Goal: Task Accomplishment & Management: Complete application form

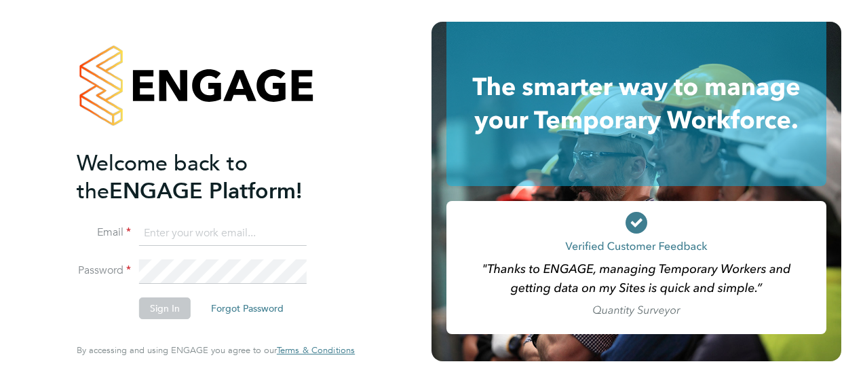
type input "paul.sen@vistry.co.uk"
click at [170, 308] on button "Sign In" at bounding box center [165, 308] width 52 height 22
click at [170, 308] on div "Sorry, we are having problems connecting to our services." at bounding box center [216, 191] width 432 height 383
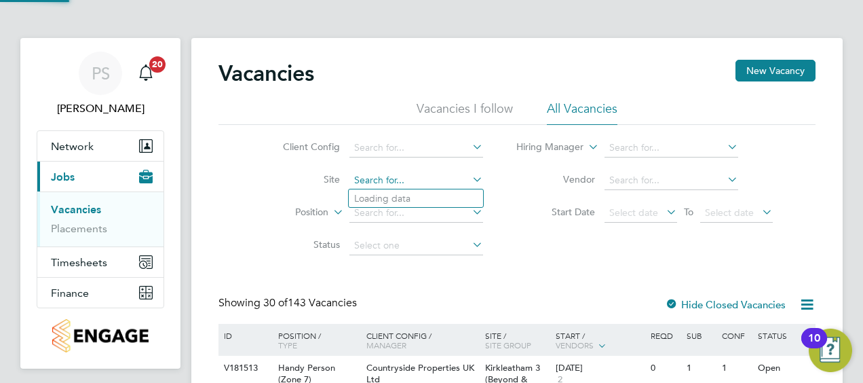
click at [405, 185] on input at bounding box center [417, 180] width 134 height 19
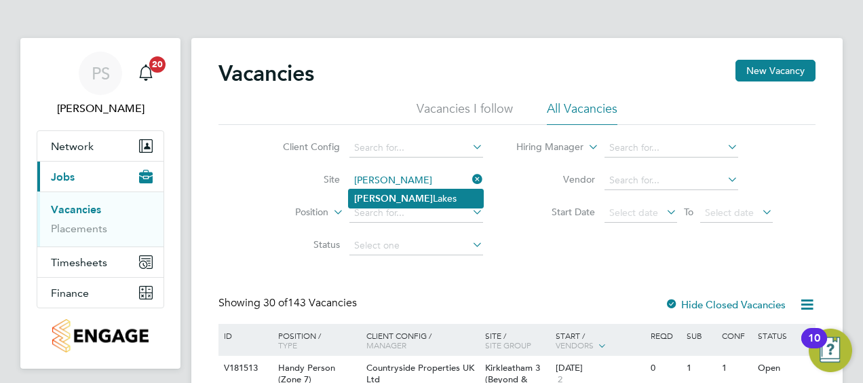
click at [406, 197] on li "[PERSON_NAME][GEOGRAPHIC_DATA]" at bounding box center [416, 198] width 134 height 18
type input "[PERSON_NAME][GEOGRAPHIC_DATA]"
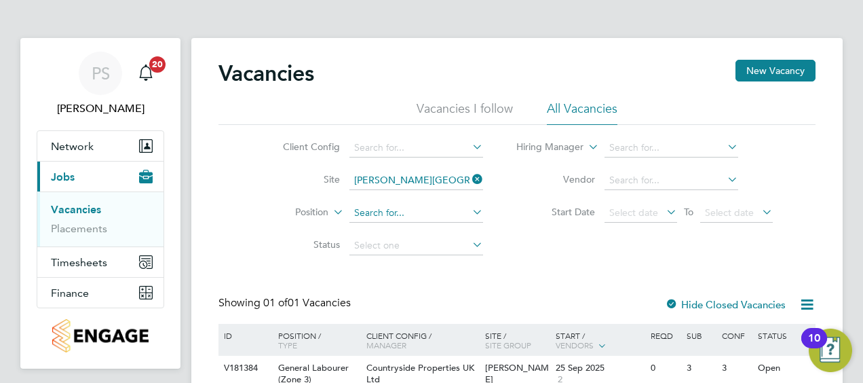
click at [405, 212] on input at bounding box center [417, 213] width 134 height 19
click at [470, 212] on icon at bounding box center [470, 211] width 0 height 19
click at [366, 213] on input at bounding box center [417, 213] width 134 height 19
type input "g"
type input "z"
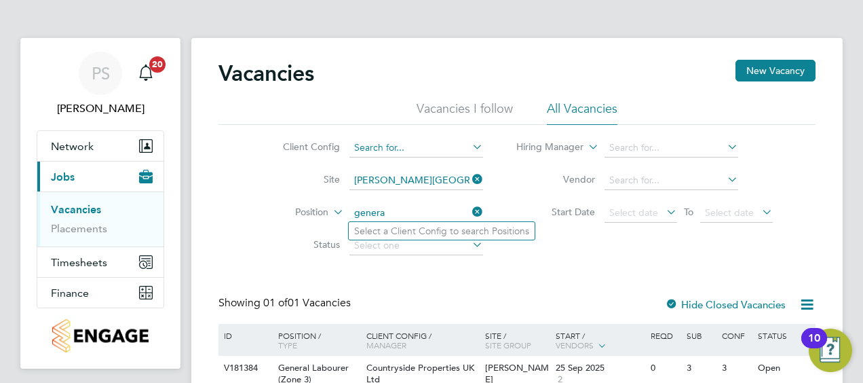
type input "genera"
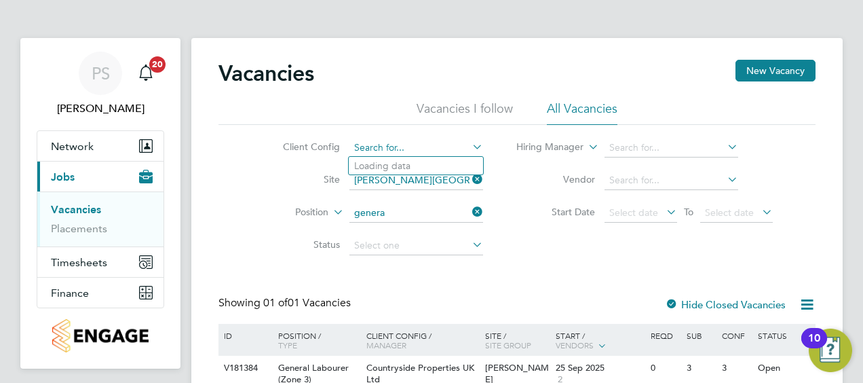
click at [430, 151] on input at bounding box center [417, 147] width 134 height 19
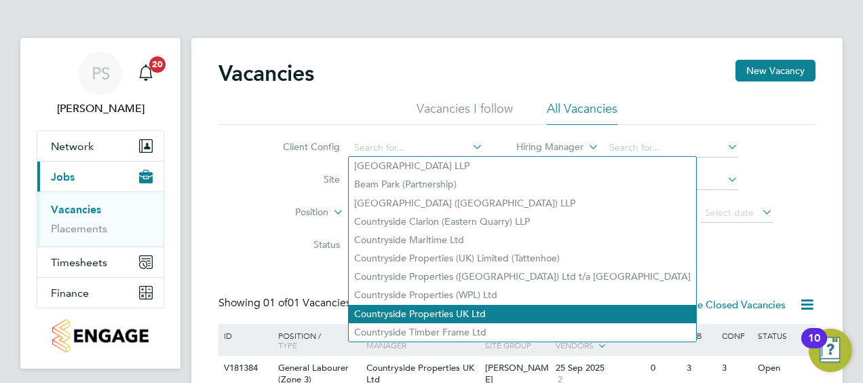
click at [451, 305] on li "Countryside Properties UK Ltd" at bounding box center [522, 314] width 347 height 18
type input "Countryside Properties UK Ltd"
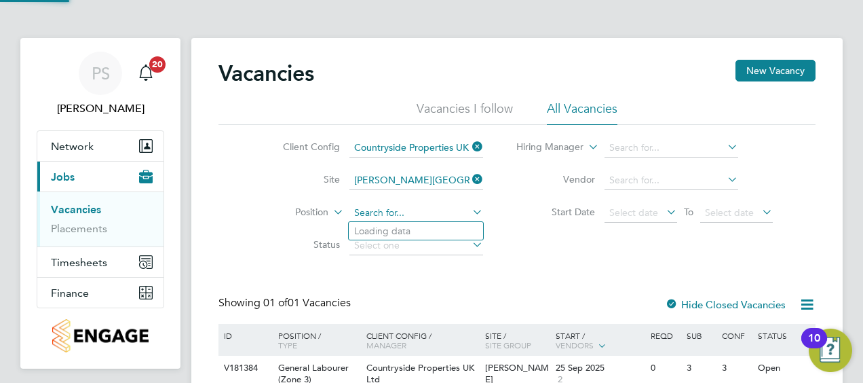
click at [365, 218] on input at bounding box center [417, 213] width 134 height 19
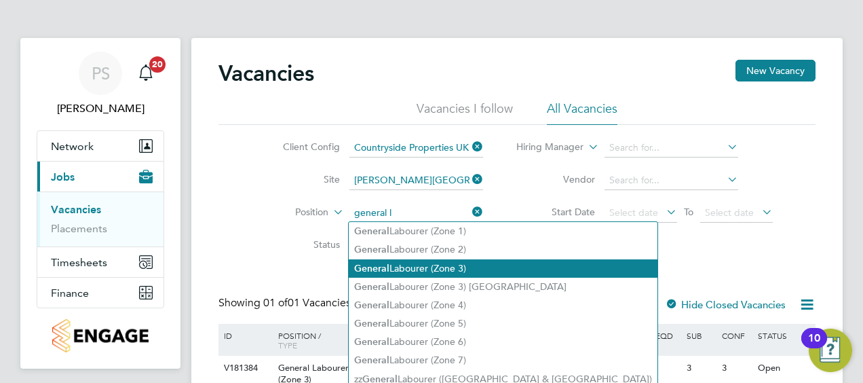
click at [414, 259] on li "Genera l Labourer (Zone 3)" at bounding box center [503, 268] width 309 height 18
type input "General Labourer (Zone 3)"
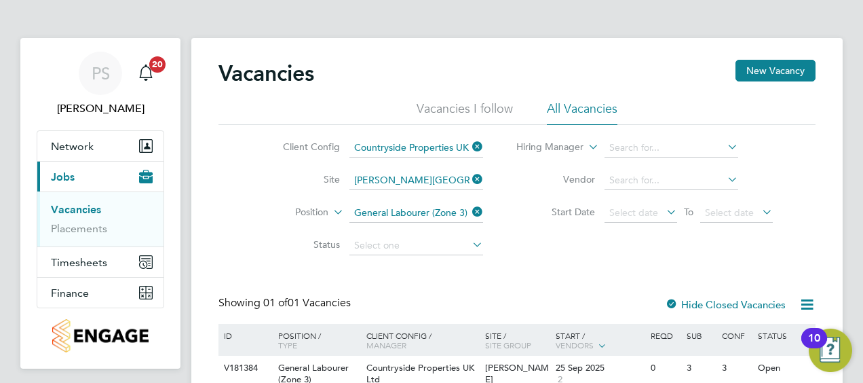
scroll to position [69, 0]
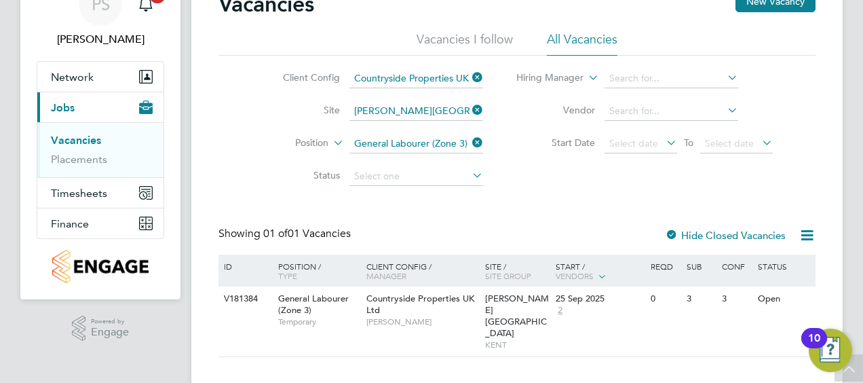
click at [711, 230] on label "Hide Closed Vacancies" at bounding box center [725, 235] width 121 height 13
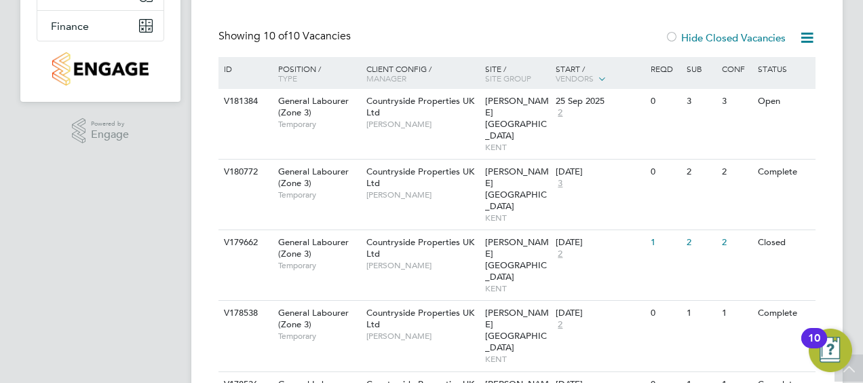
scroll to position [497, 0]
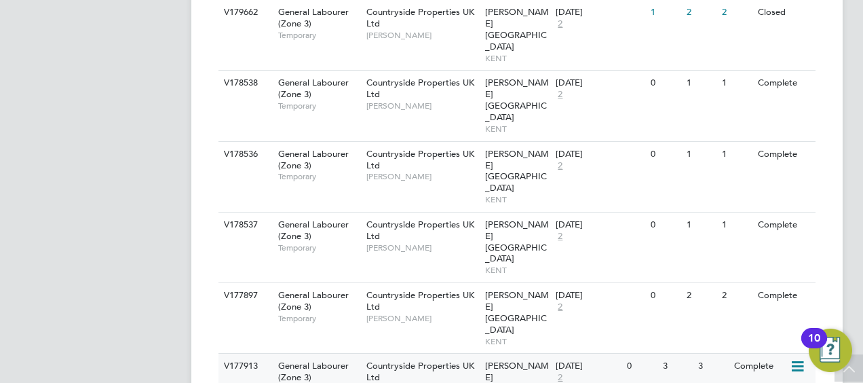
click at [314, 360] on span "General Labourer (Zone 3)" at bounding box center [313, 371] width 71 height 23
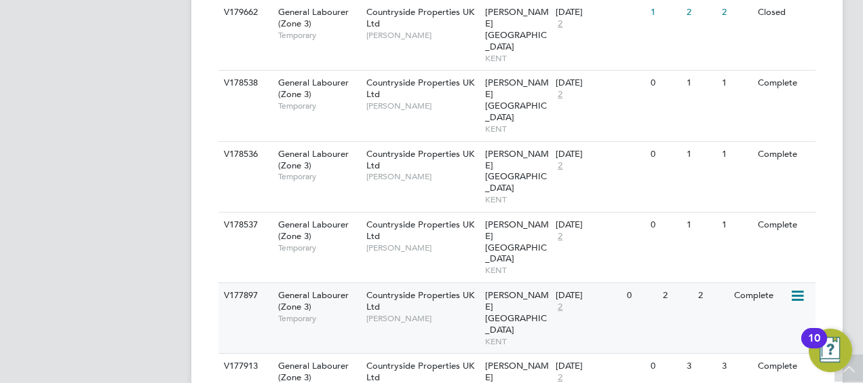
scroll to position [0, 0]
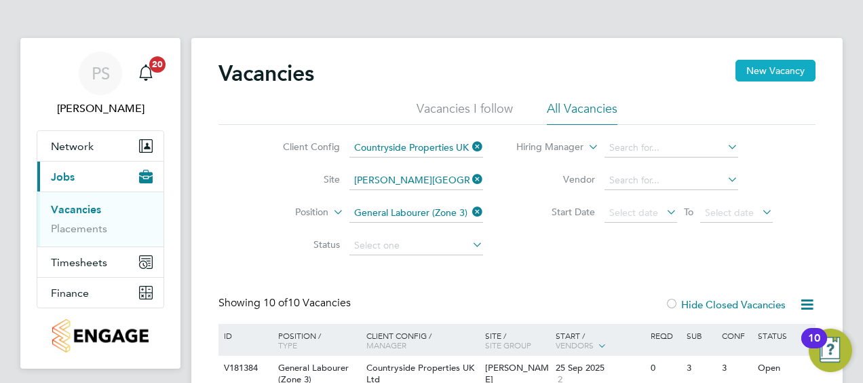
click at [779, 67] on button "New Vacancy" at bounding box center [776, 71] width 80 height 22
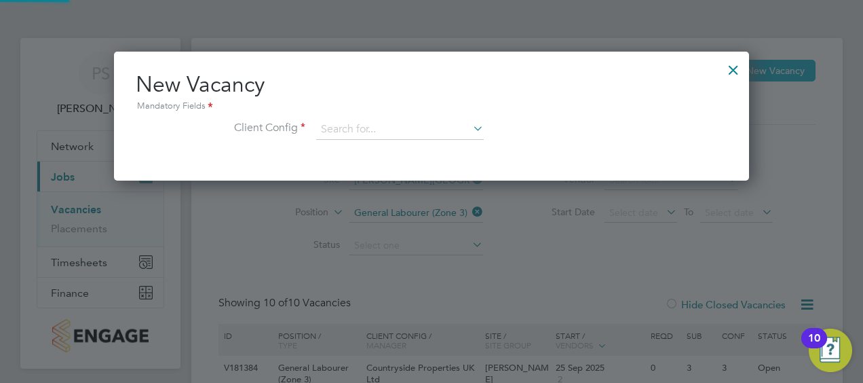
scroll to position [128, 635]
click at [419, 132] on input at bounding box center [400, 129] width 168 height 20
click at [470, 129] on icon at bounding box center [470, 128] width 0 height 19
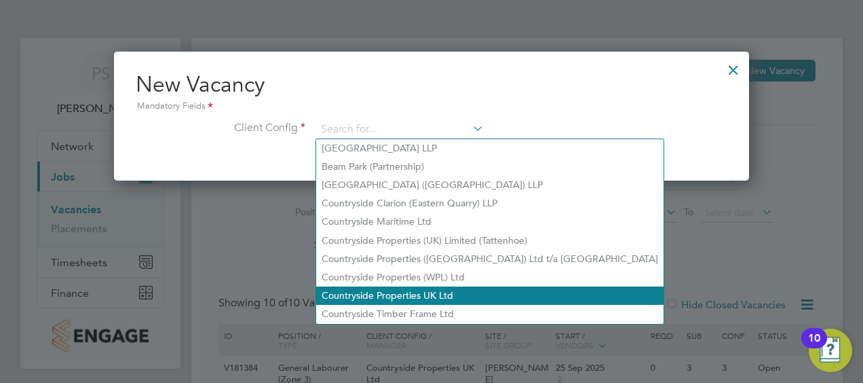
click at [419, 296] on li "Countryside Properties UK Ltd" at bounding box center [489, 295] width 347 height 18
type input "Countryside Properties UK Ltd"
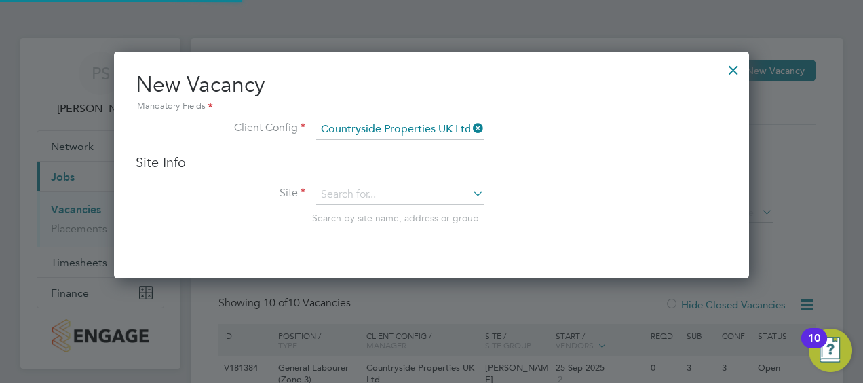
scroll to position [226, 635]
click at [381, 191] on input at bounding box center [400, 195] width 168 height 20
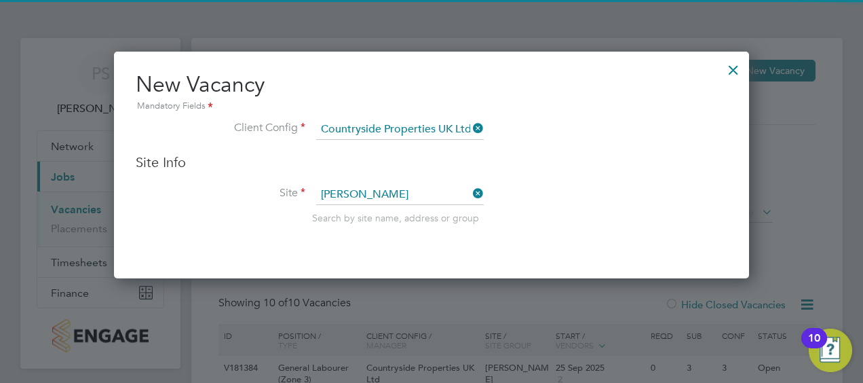
click at [385, 210] on li "Martello Lakes" at bounding box center [400, 213] width 168 height 18
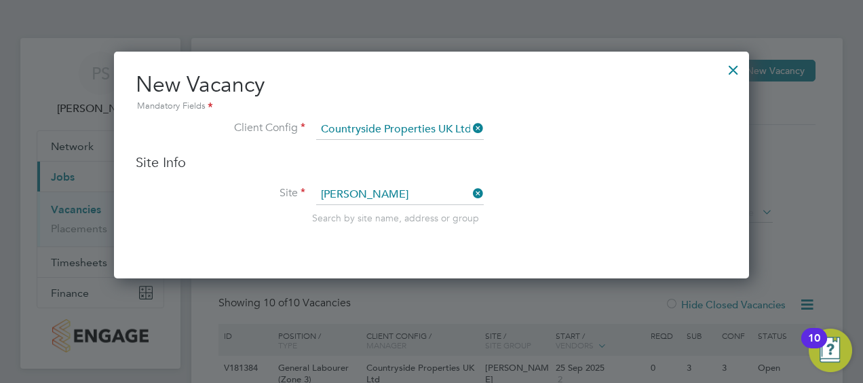
type input "[PERSON_NAME][GEOGRAPHIC_DATA]"
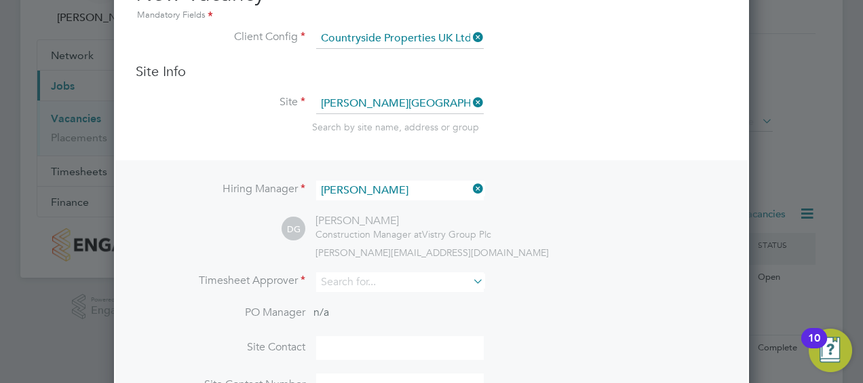
scroll to position [153, 0]
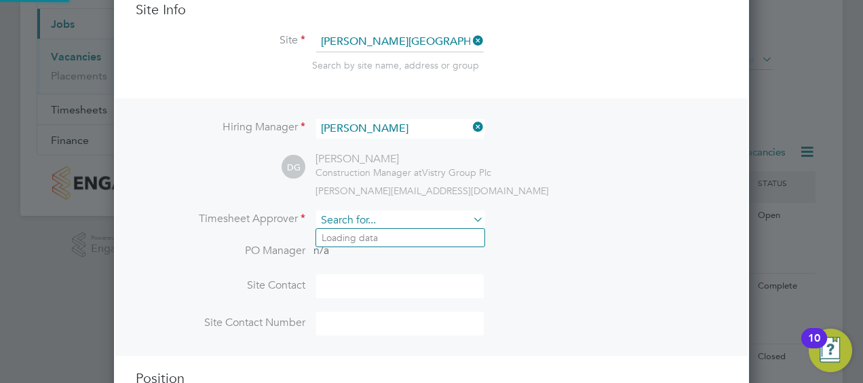
click at [415, 221] on input at bounding box center [400, 220] width 168 height 20
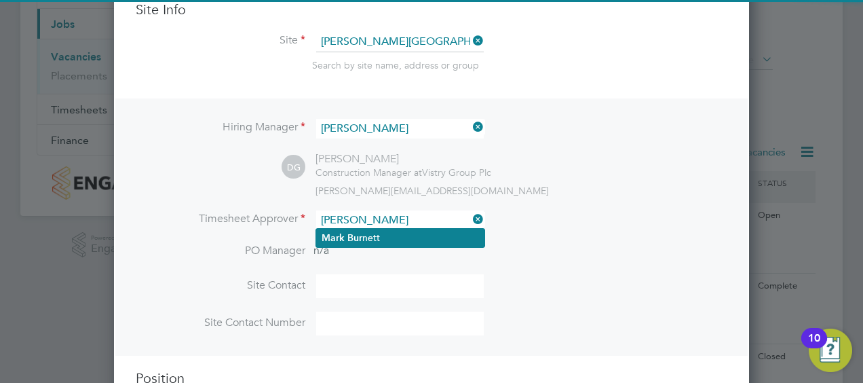
click at [404, 239] on li "Mark Bur nett" at bounding box center [400, 238] width 168 height 18
type input "[PERSON_NAME]"
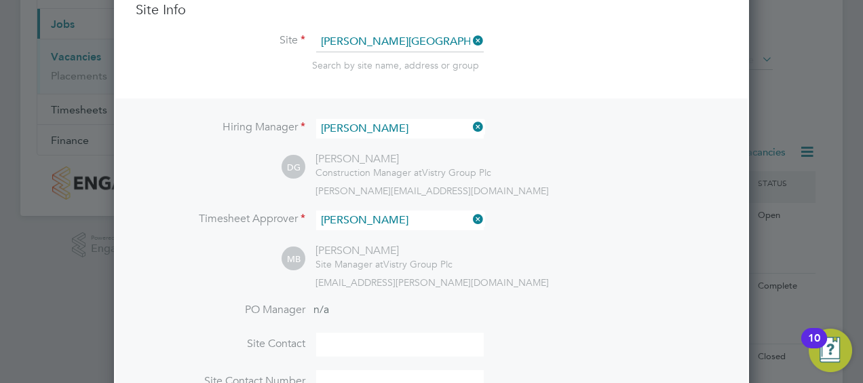
click at [362, 337] on input at bounding box center [400, 345] width 168 height 24
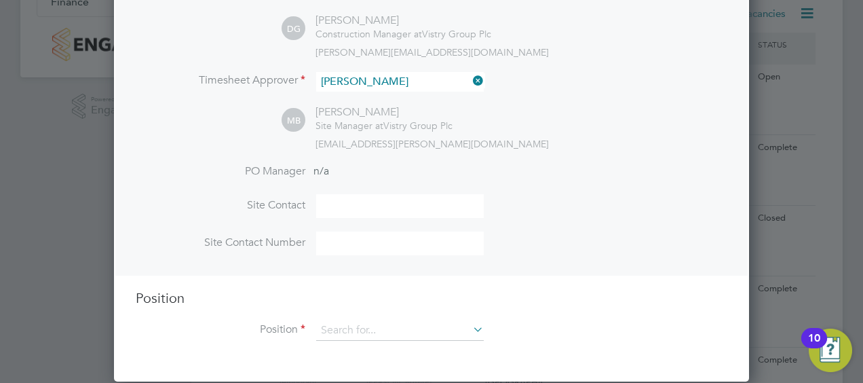
scroll to position [293, 0]
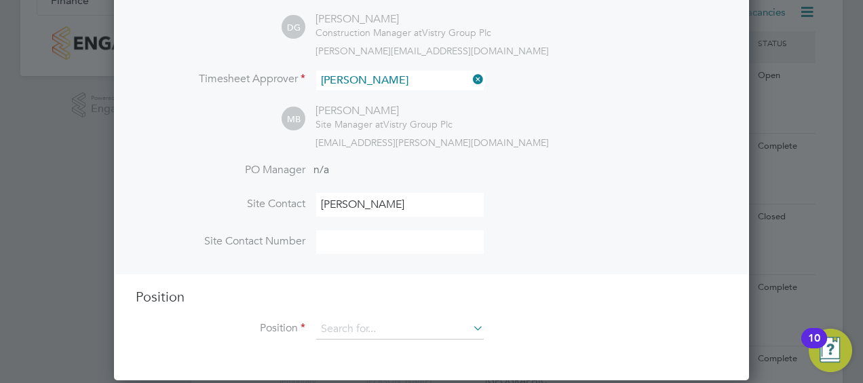
type input "[PERSON_NAME]"
type input "07763895896"
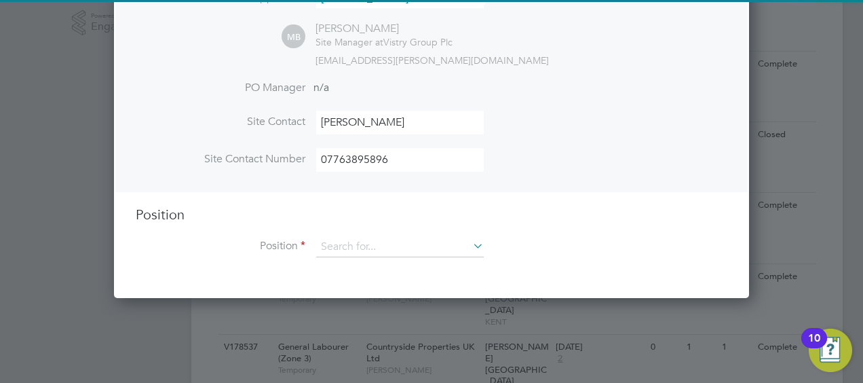
scroll to position [376, 0]
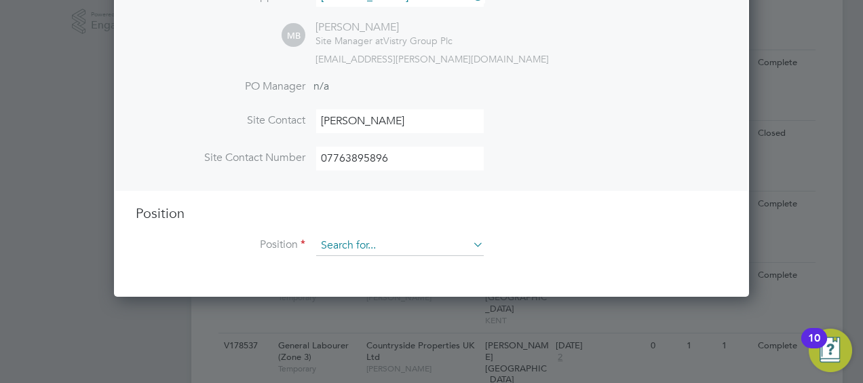
click at [426, 239] on input at bounding box center [400, 245] width 168 height 20
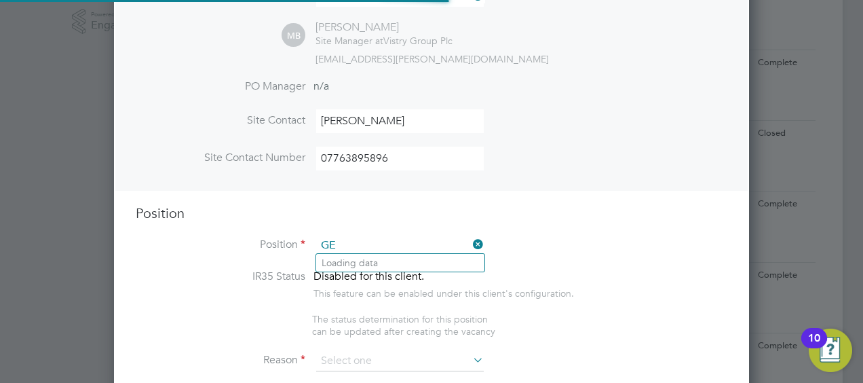
scroll to position [1941, 635]
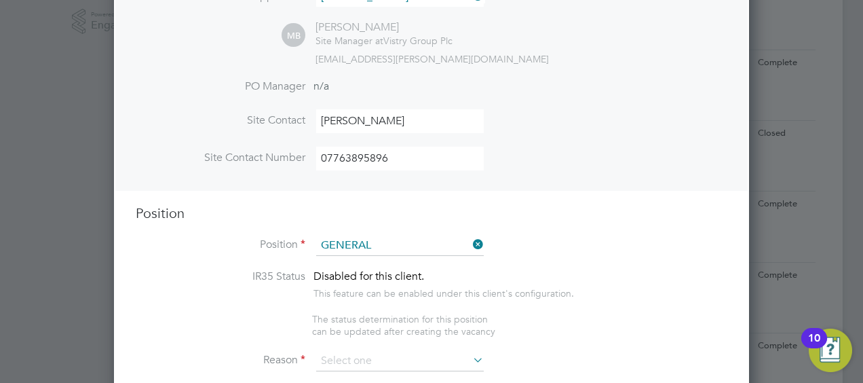
click at [381, 297] on li "General Labourer (Zone 3)" at bounding box center [400, 299] width 168 height 18
type input "General Labourer (Zone 3)"
type textarea "- General labouring duties - Supporting the trades on site - Moving materials a…"
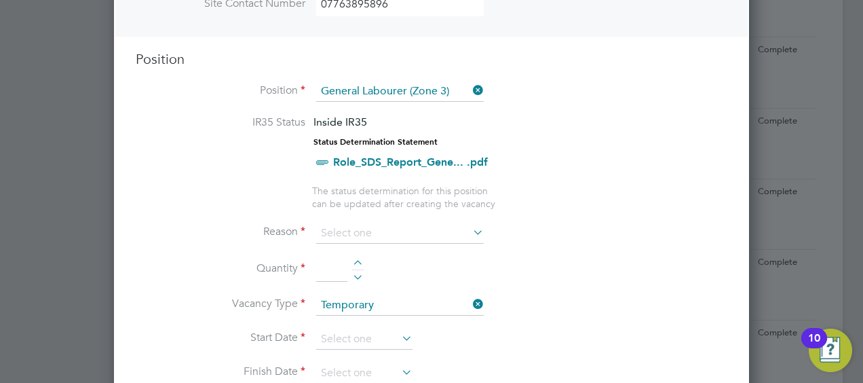
scroll to position [535, 0]
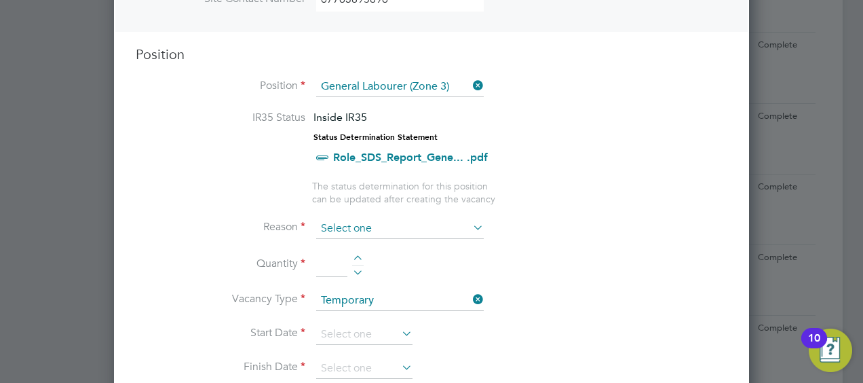
click at [468, 223] on input at bounding box center [400, 229] width 168 height 20
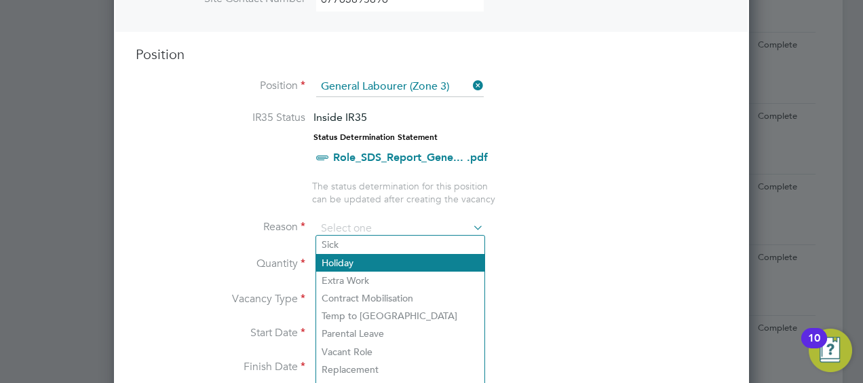
click at [392, 269] on li "Holiday" at bounding box center [400, 263] width 168 height 18
type input "Holiday"
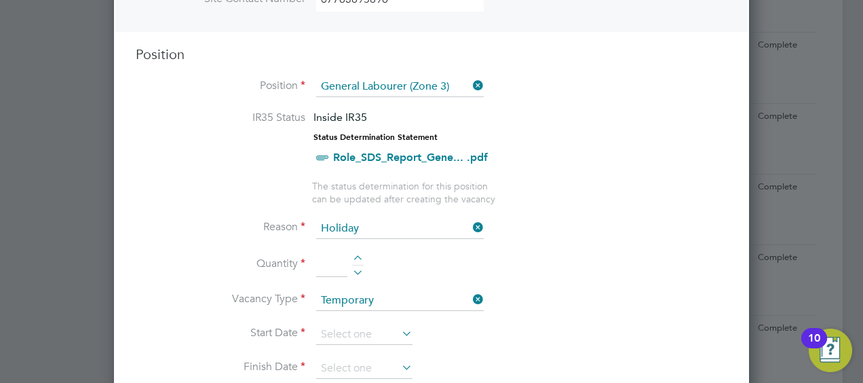
click at [357, 248] on li "Reason Holiday" at bounding box center [432, 236] width 592 height 34
click at [358, 256] on div at bounding box center [358, 260] width 12 height 10
type input "1"
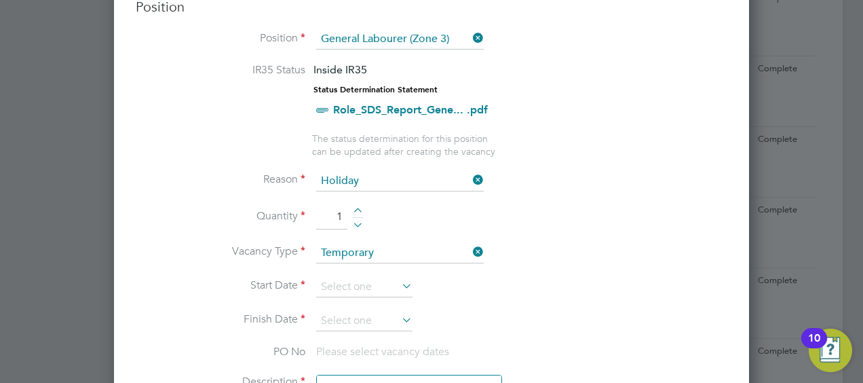
scroll to position [584, 0]
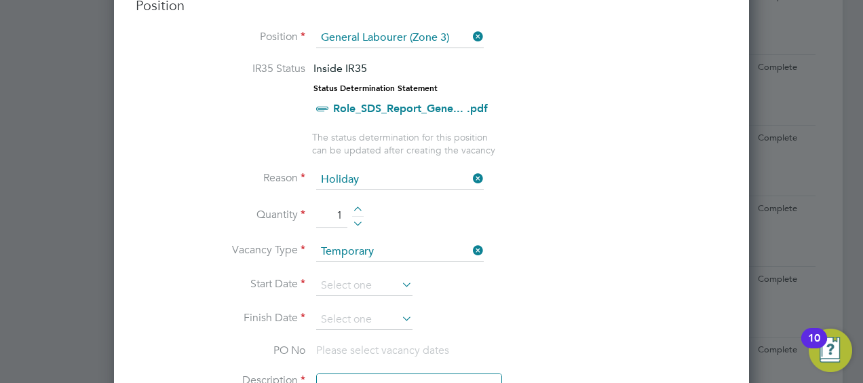
click at [399, 281] on icon at bounding box center [399, 284] width 0 height 19
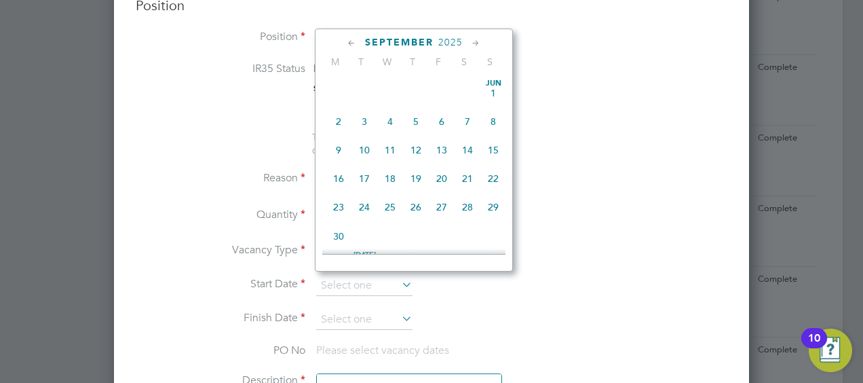
scroll to position [524, 0]
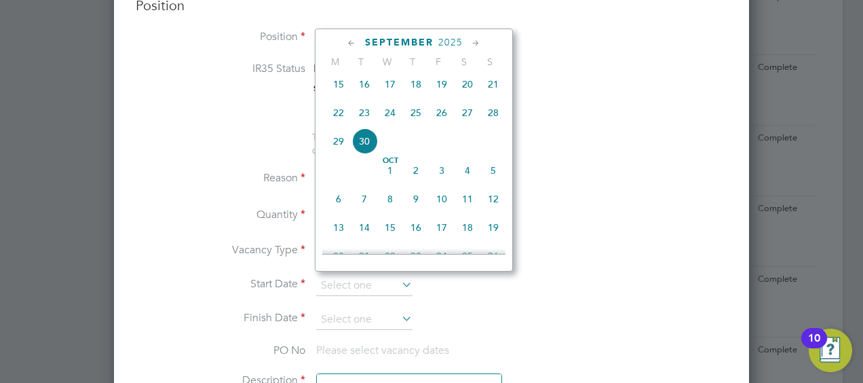
click at [420, 124] on span "25" at bounding box center [416, 113] width 26 height 26
type input "25 Sep 2025"
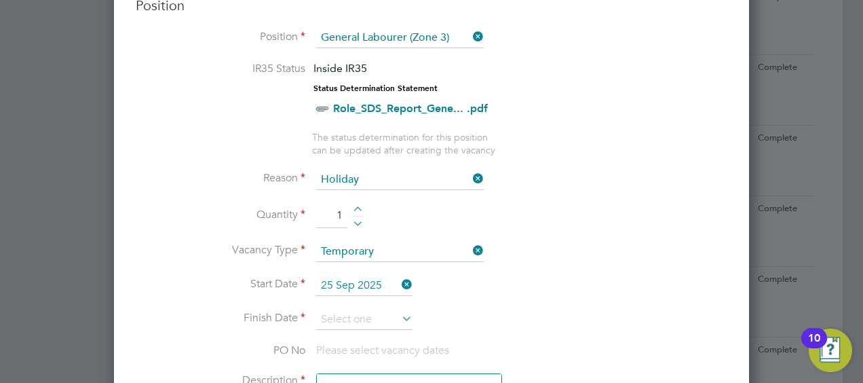
click at [399, 314] on icon at bounding box center [399, 318] width 0 height 19
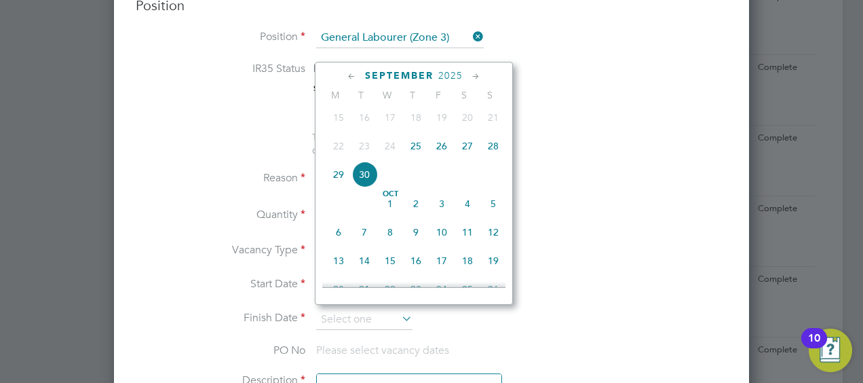
click at [343, 243] on span "6" at bounding box center [339, 232] width 26 height 26
type input "06 Oct 2025"
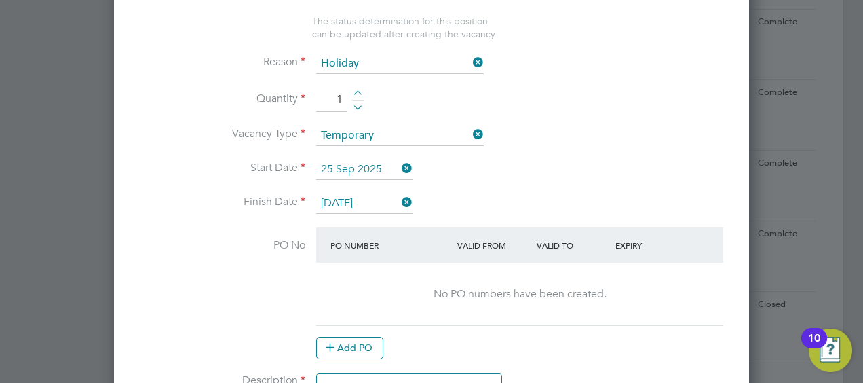
scroll to position [703, 0]
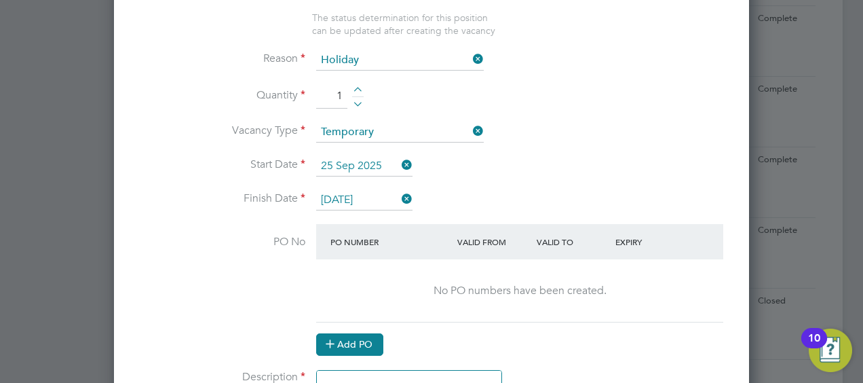
click at [373, 337] on button "Add PO" at bounding box center [349, 344] width 67 height 22
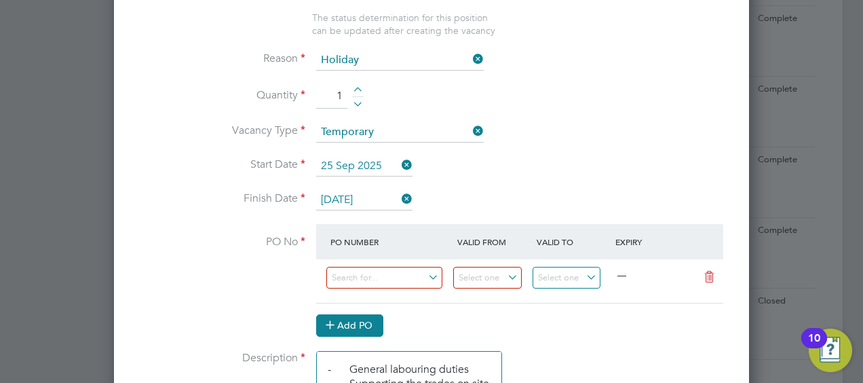
scroll to position [2039, 635]
click at [398, 274] on input at bounding box center [384, 278] width 116 height 22
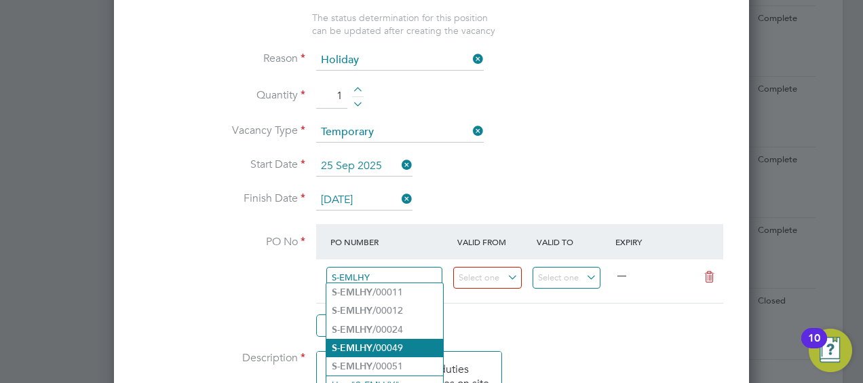
type input "S-EMLHY"
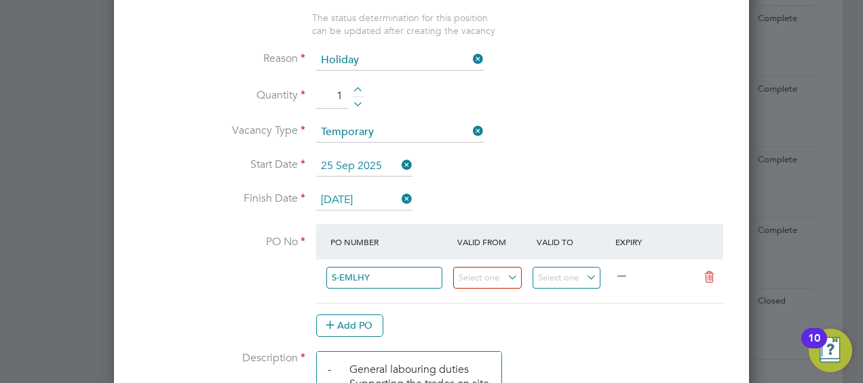
click at [414, 342] on li "S-EMLHY /00049" at bounding box center [384, 348] width 117 height 18
type input "[DATE]"
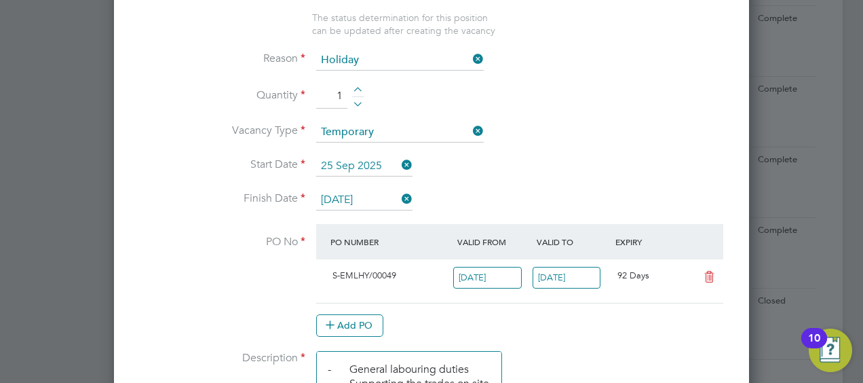
scroll to position [23, 128]
click at [630, 314] on div "Add PO" at bounding box center [519, 325] width 407 height 22
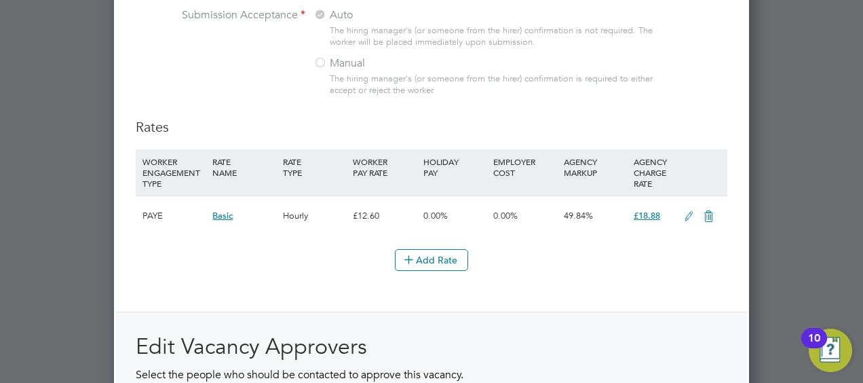
scroll to position [1708, 0]
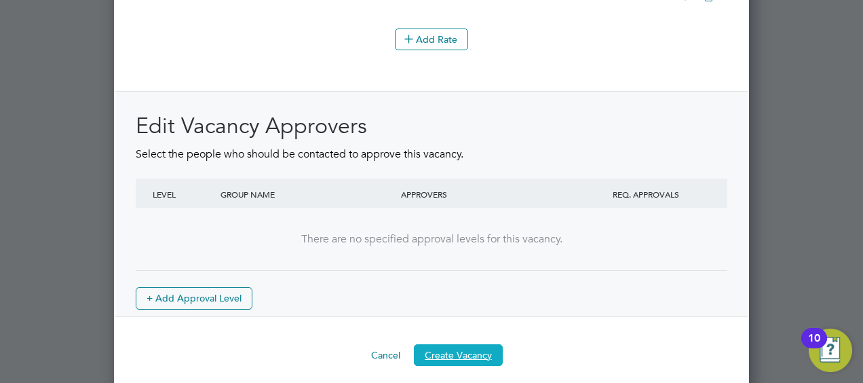
click at [456, 344] on button "Create Vacancy" at bounding box center [458, 355] width 89 height 22
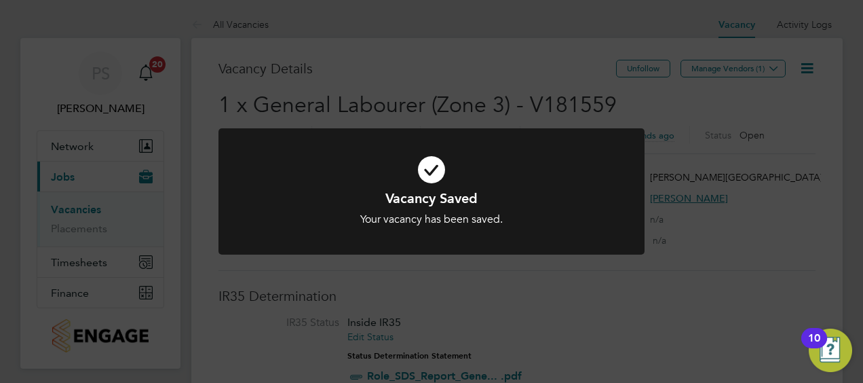
click at [668, 278] on div "Vacancy Saved Your vacancy has been saved. Cancel Okay" at bounding box center [431, 191] width 863 height 383
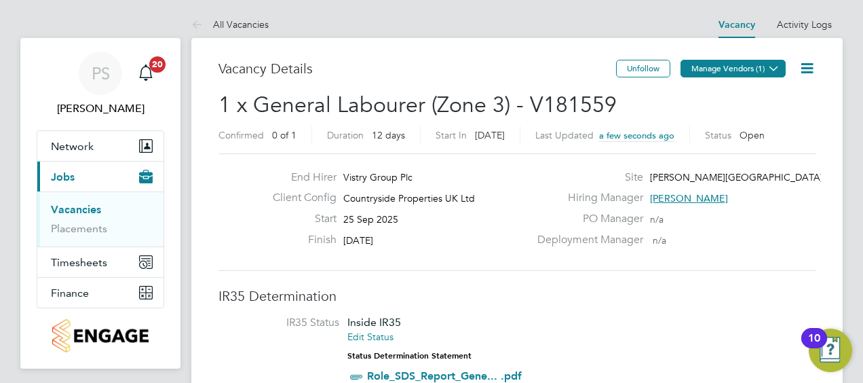
click at [749, 67] on button "Manage Vendors (1)" at bounding box center [733, 69] width 105 height 18
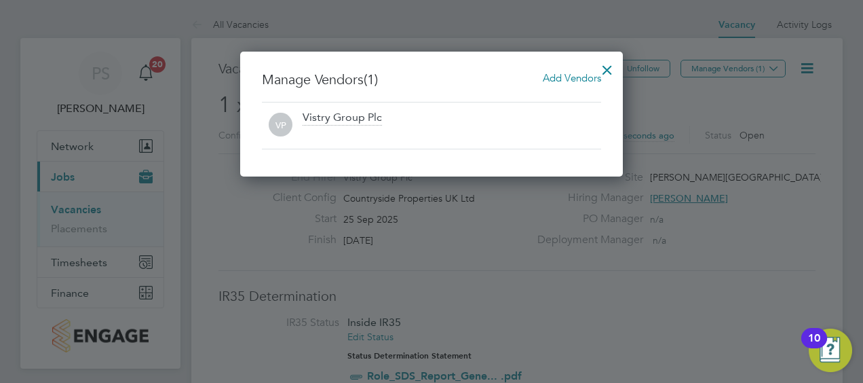
click at [569, 76] on span "Add Vendors" at bounding box center [572, 77] width 58 height 13
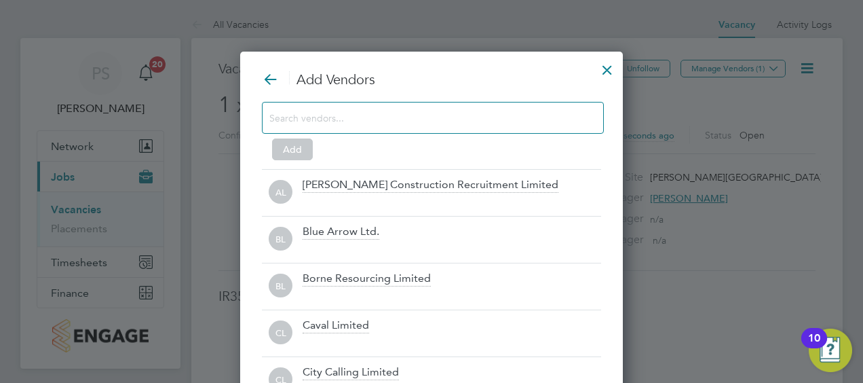
click at [527, 123] on input at bounding box center [421, 118] width 305 height 18
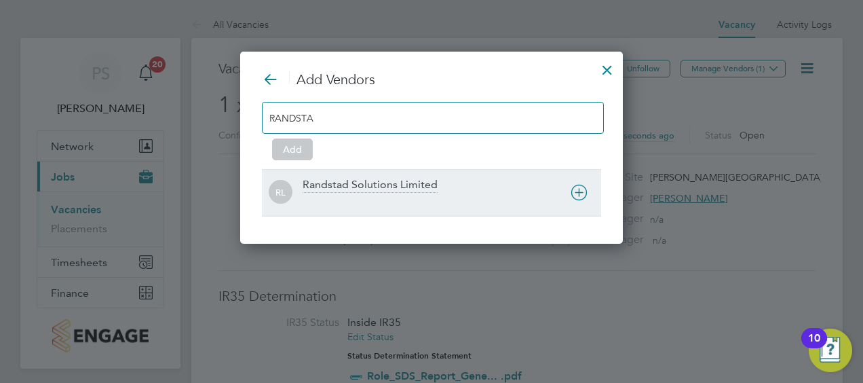
type input "RANDSTA"
click at [429, 173] on div "RL Randstad Solutions Limited" at bounding box center [431, 192] width 339 height 47
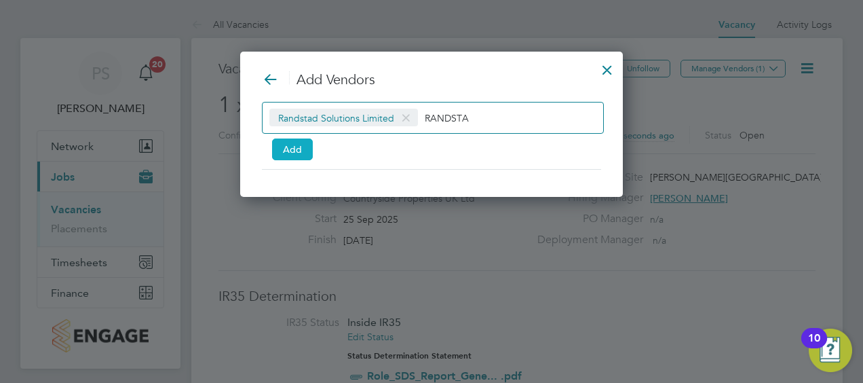
click at [294, 143] on button "Add" at bounding box center [292, 149] width 41 height 22
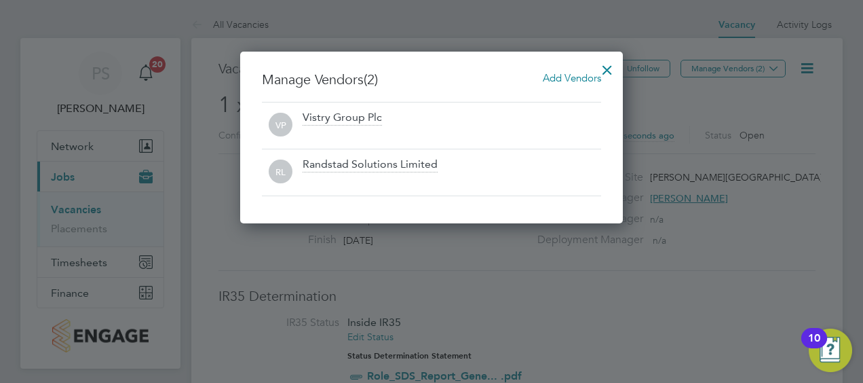
click at [605, 66] on div at bounding box center [607, 66] width 24 height 24
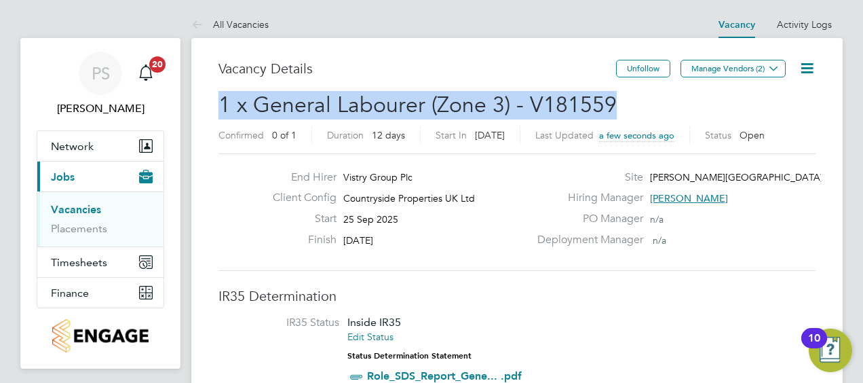
drag, startPoint x: 222, startPoint y: 103, endPoint x: 619, endPoint y: 102, distance: 397.0
click at [619, 102] on h2 "1 x General Labourer (Zone 3) - V181559 Confirmed 0 of 1 Duration 12 days Start…" at bounding box center [517, 119] width 597 height 57
copy span "1 x General Labourer (Zone 3) - V181559"
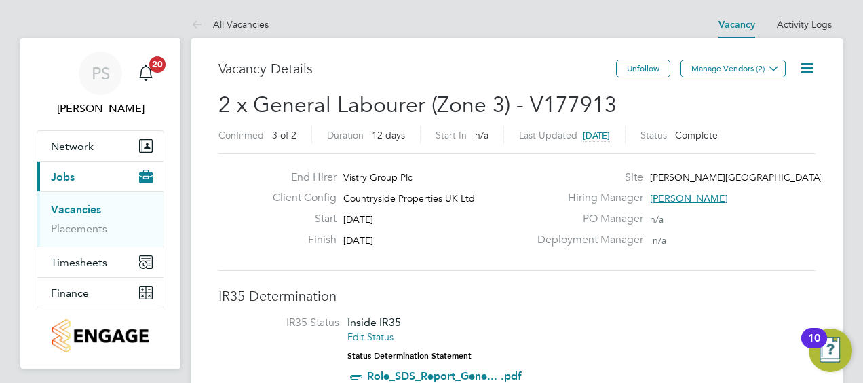
click at [67, 206] on link "Vacancies" at bounding box center [76, 209] width 50 height 13
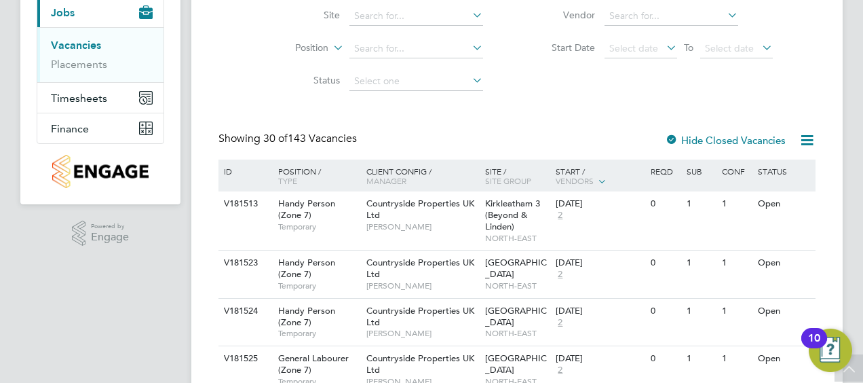
scroll to position [161, 0]
